Goal: Check status

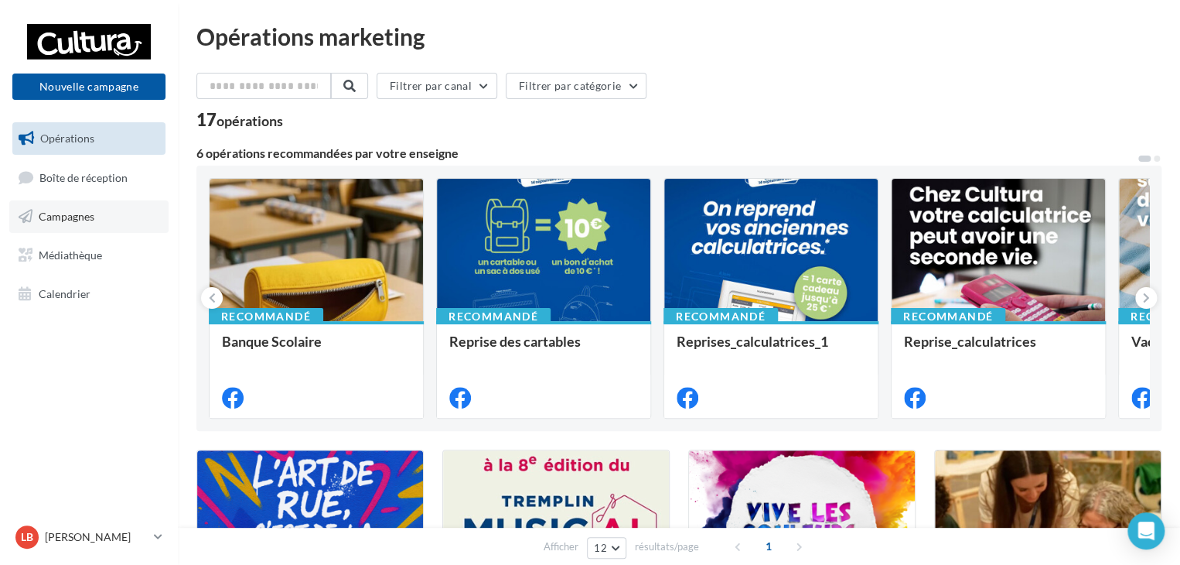
click at [58, 217] on span "Campagnes" at bounding box center [67, 216] width 56 height 13
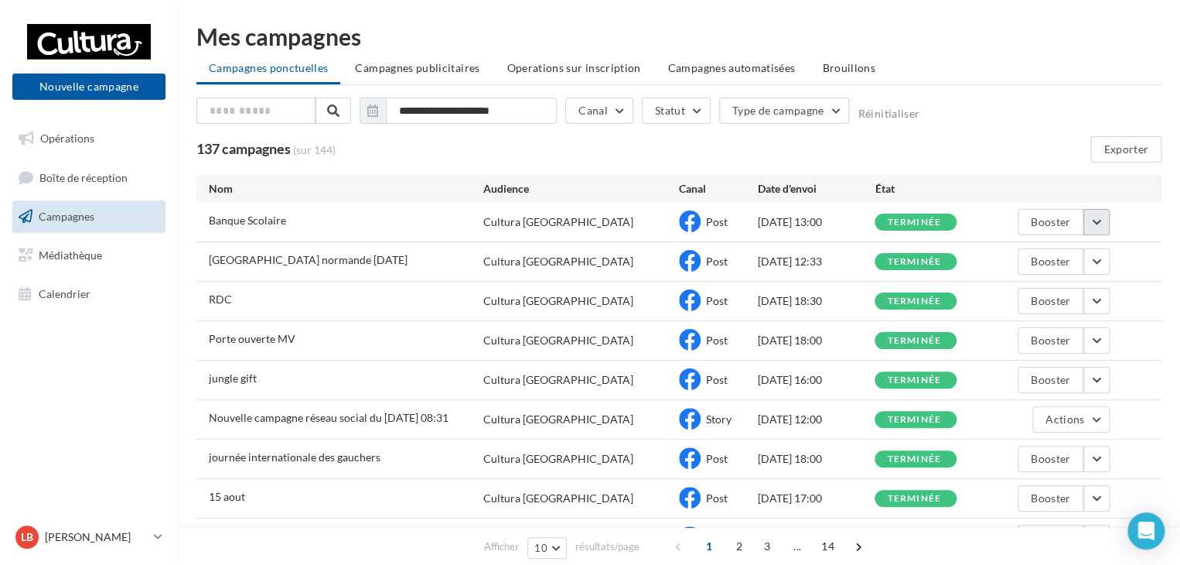
click at [1087, 220] on button "button" at bounding box center [1097, 222] width 26 height 26
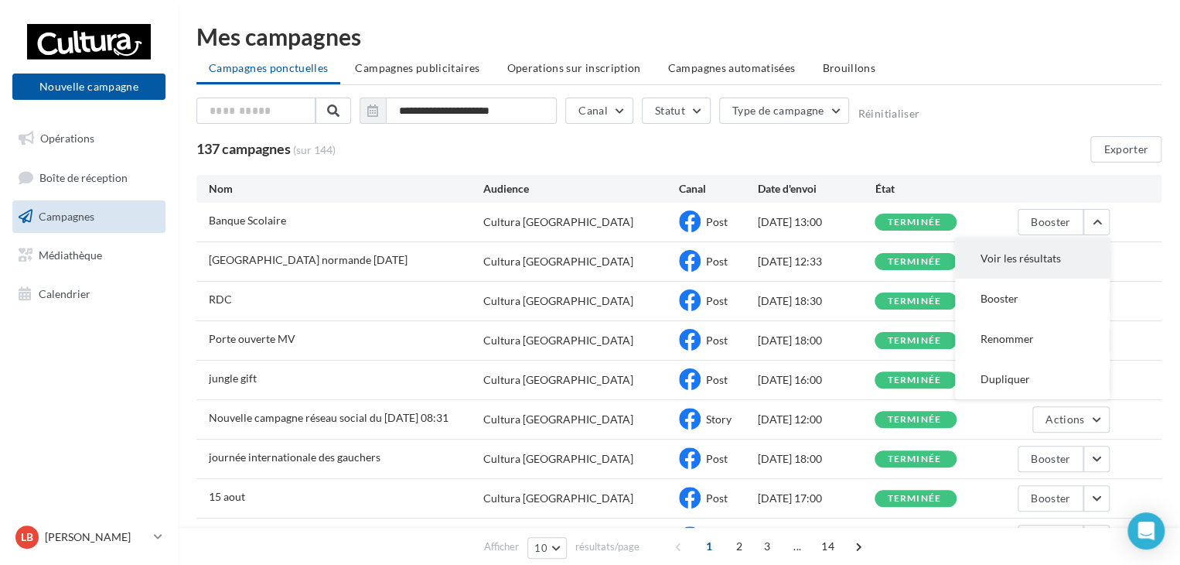
click at [1065, 259] on button "Voir les résultats" at bounding box center [1032, 258] width 155 height 40
